Goal: Transaction & Acquisition: Purchase product/service

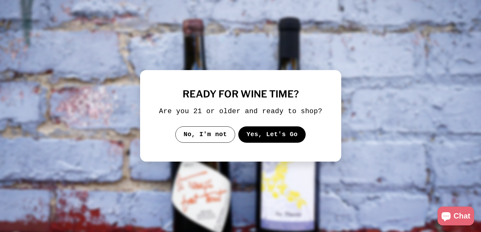
click at [258, 136] on button "Yes, Let's Go" at bounding box center [272, 135] width 68 height 16
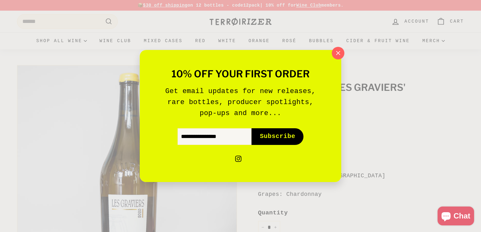
drag, startPoint x: 479, startPoint y: 33, endPoint x: 479, endPoint y: 37, distance: 3.8
click at [337, 56] on icon "button" at bounding box center [337, 52] width 9 height 9
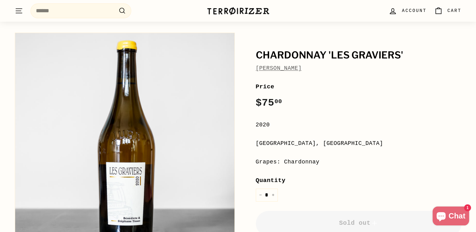
scroll to position [27, 0]
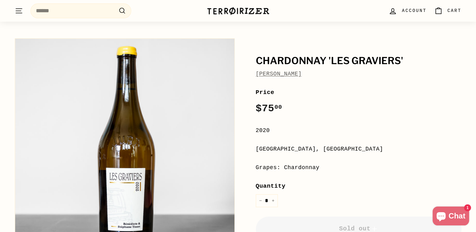
click at [297, 75] on link "[PERSON_NAME]" at bounding box center [279, 74] width 46 height 6
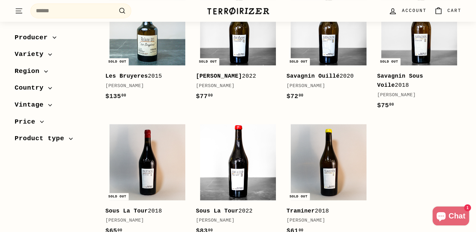
scroll to position [512, 0]
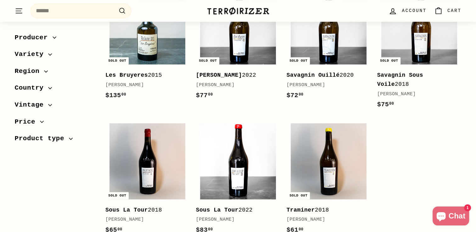
click at [147, 75] on div "Les Bruyeres 2015" at bounding box center [144, 75] width 78 height 9
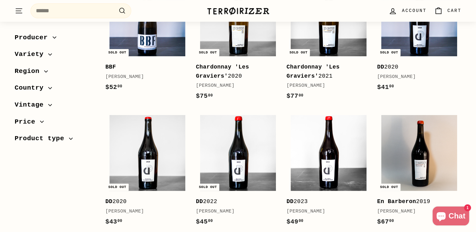
scroll to position [147, 0]
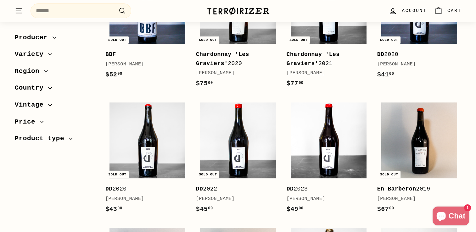
click at [394, 189] on b "En Barberon" at bounding box center [396, 189] width 39 height 6
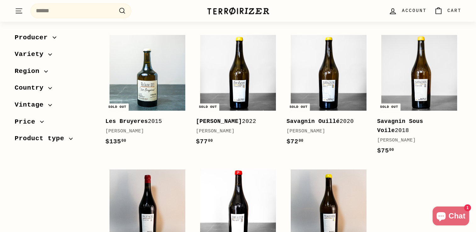
scroll to position [493, 0]
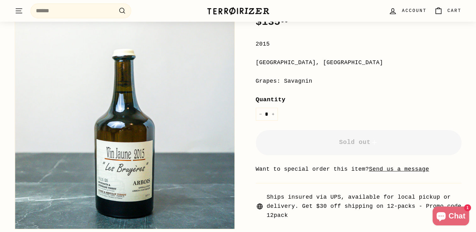
scroll to position [102, 0]
